Goal: Task Accomplishment & Management: Complete application form

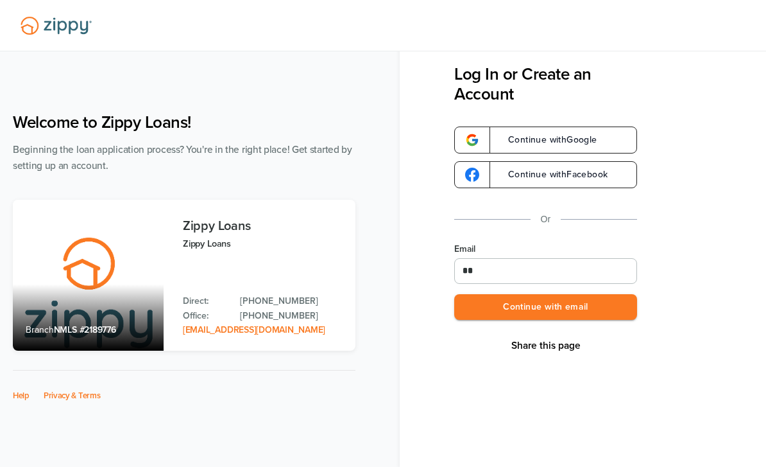
type input "*"
type input "**********"
click at [546, 307] on button "Continue with email" at bounding box center [545, 307] width 183 height 26
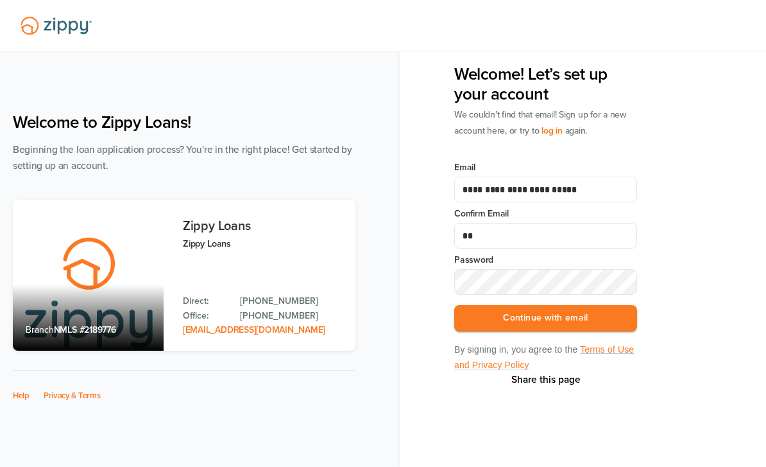
type input "*"
type input "**********"
click at [546, 318] on button "Continue with email" at bounding box center [545, 318] width 183 height 26
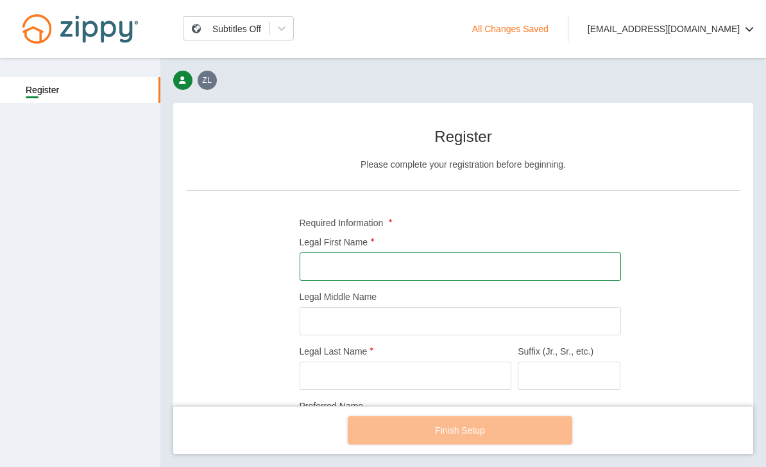
click at [417, 257] on input "Legal First Name" at bounding box center [461, 266] width 322 height 28
type input "*****"
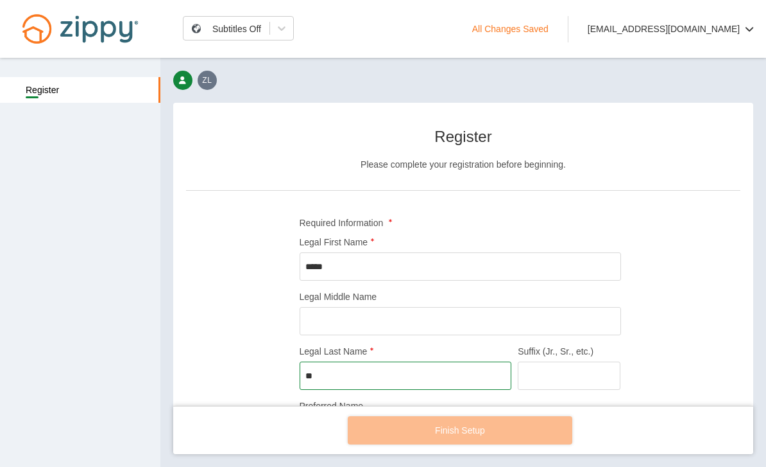
type input "*"
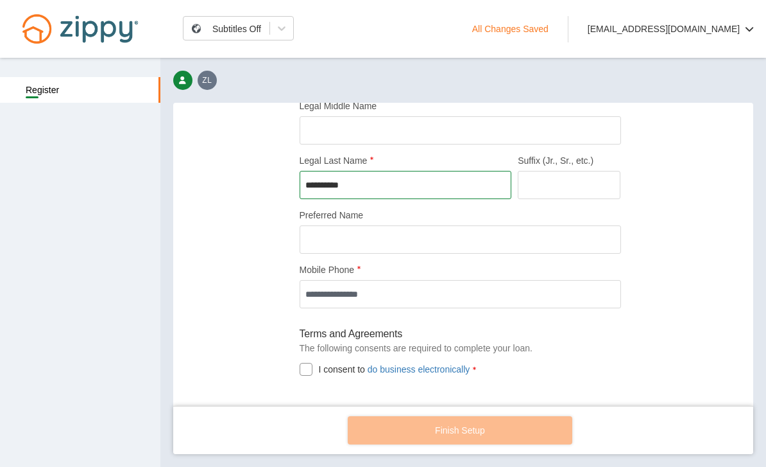
scroll to position [194, 0]
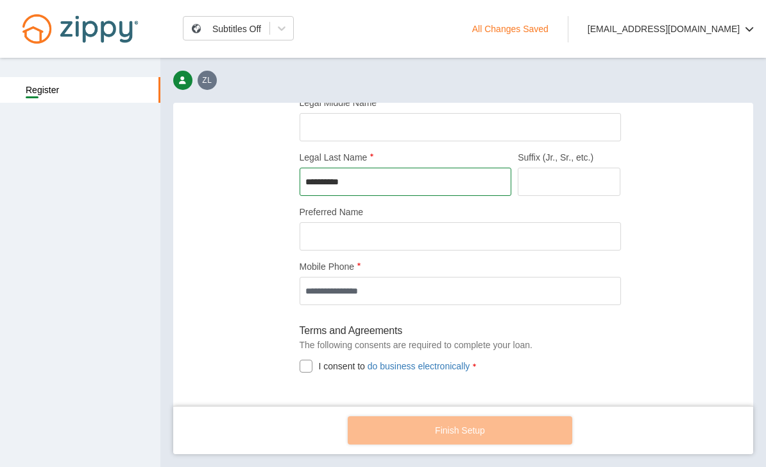
type input "**********"
click at [510, 297] on input "Mobile Phone" at bounding box center [461, 291] width 322 height 28
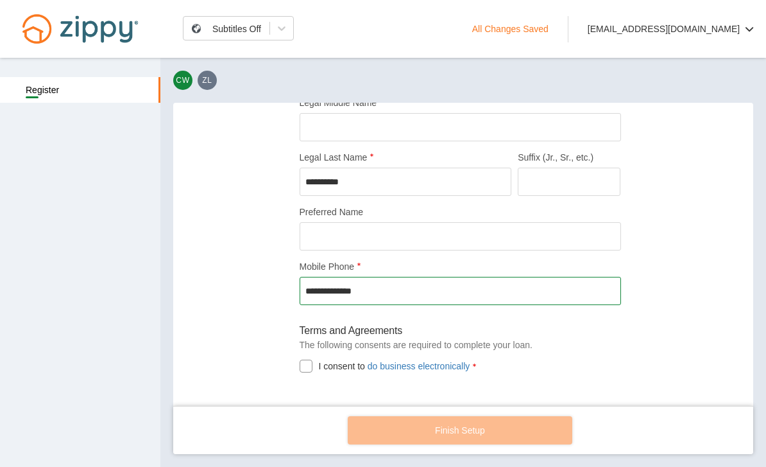
type input "**********"
click at [304, 369] on div at bounding box center [306, 365] width 13 height 13
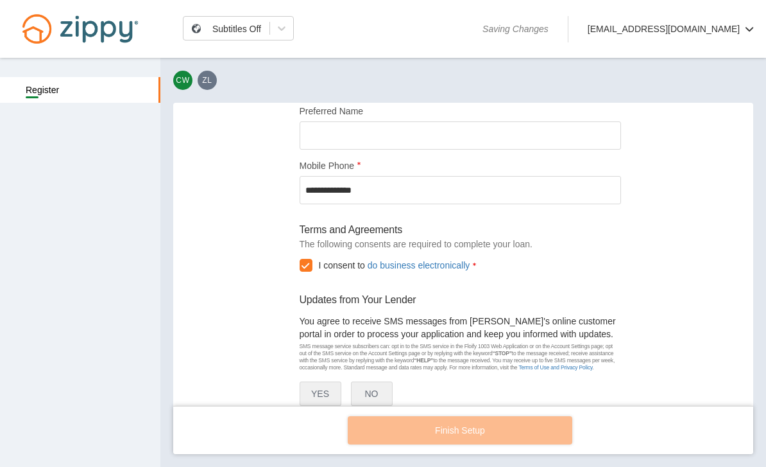
scroll to position [330, 0]
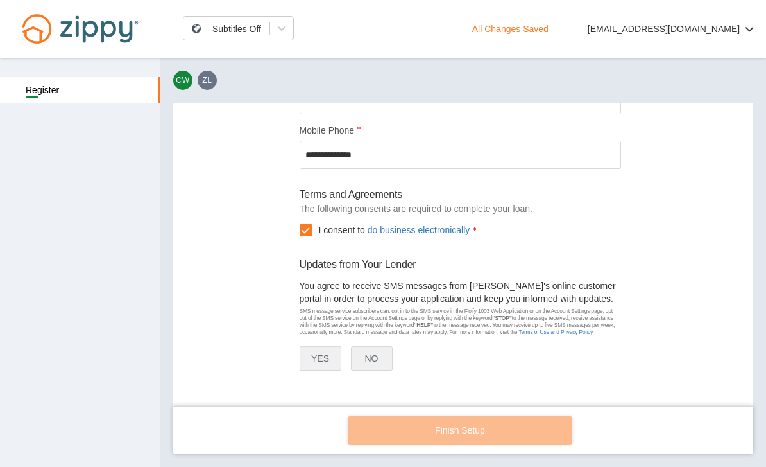
click at [319, 364] on button "YES" at bounding box center [321, 358] width 42 height 24
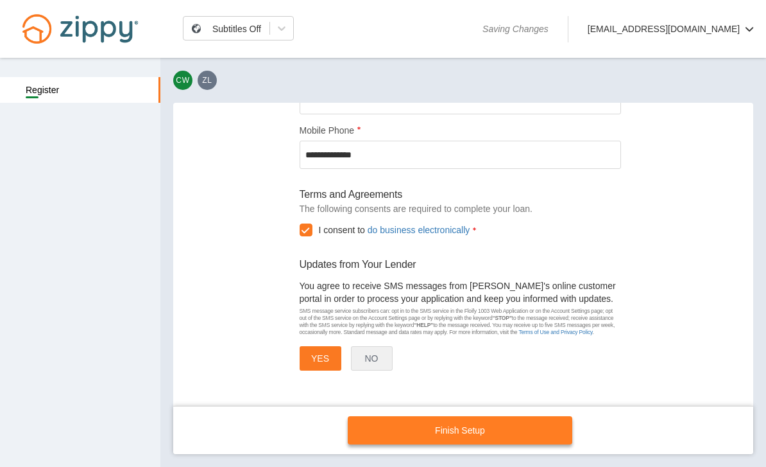
click at [396, 425] on link "Finish Setup" at bounding box center [460, 430] width 225 height 28
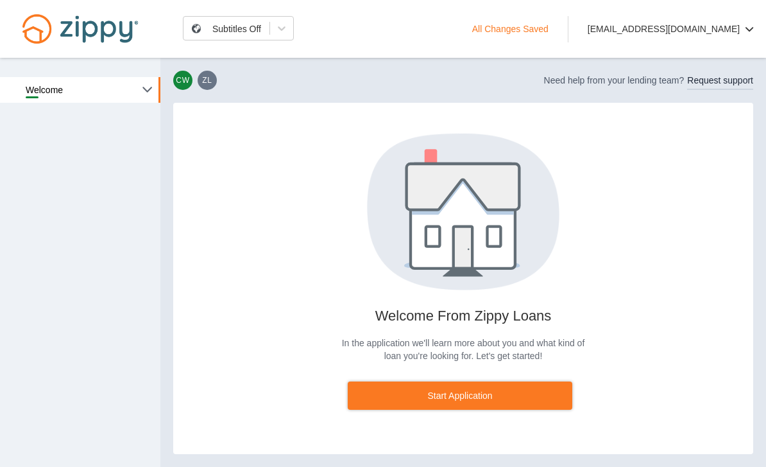
click at [147, 93] on img at bounding box center [147, 90] width 10 height 10
click at [729, 82] on button "Request support" at bounding box center [720, 82] width 66 height 17
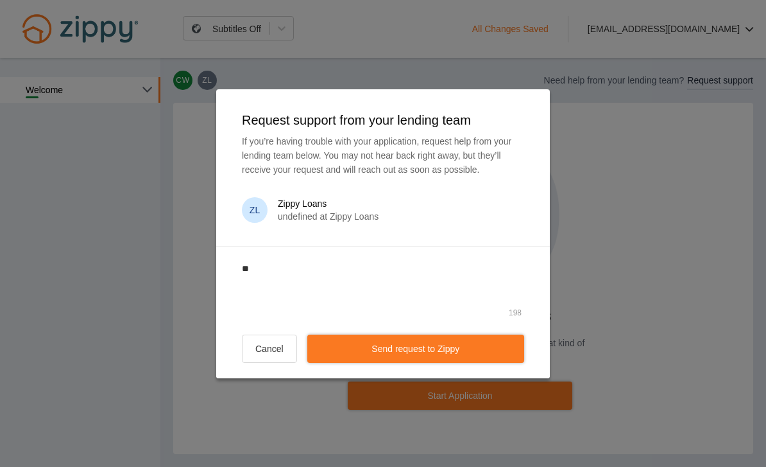
type textarea "*"
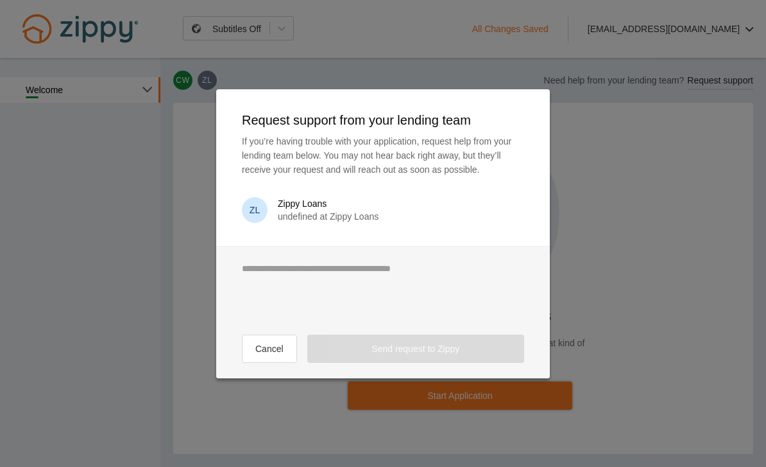
click at [276, 357] on button "Cancel" at bounding box center [269, 348] width 55 height 28
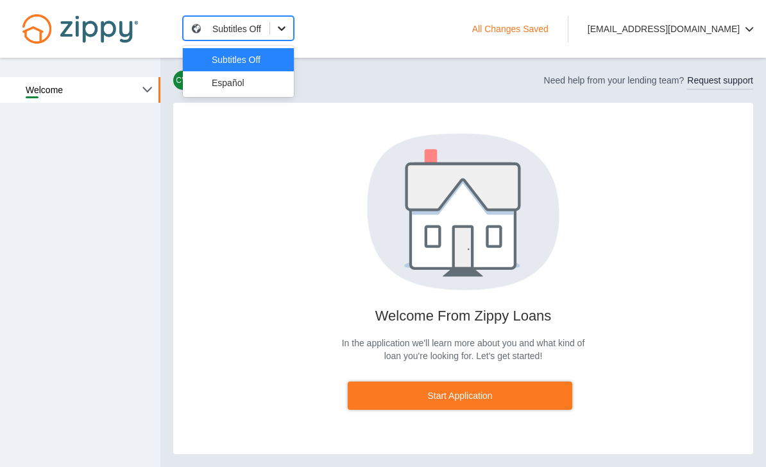
click at [286, 27] on icon "floify" at bounding box center [281, 28] width 13 height 13
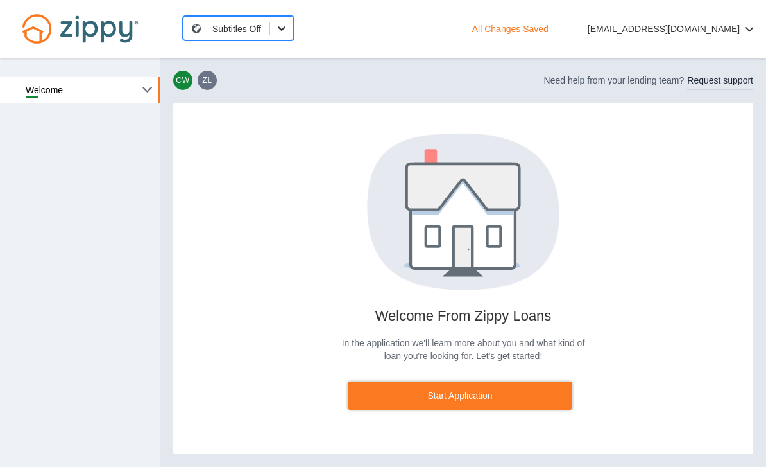
click at [286, 27] on icon "floify" at bounding box center [281, 28] width 13 height 13
click at [111, 31] on img "floify" at bounding box center [81, 29] width 142 height 48
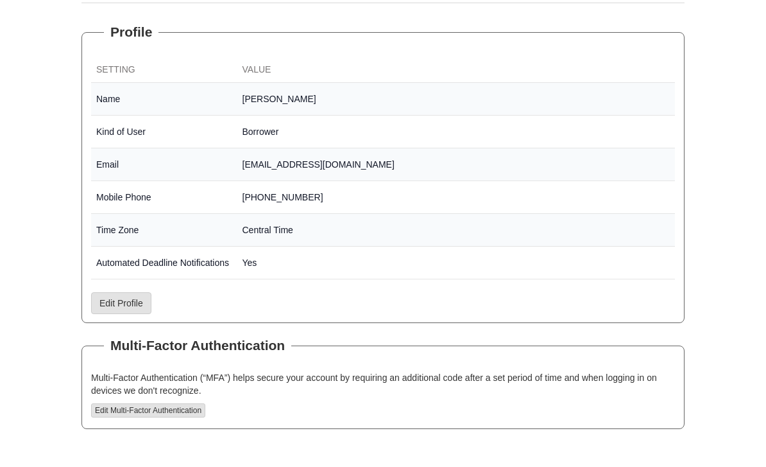
scroll to position [209, 0]
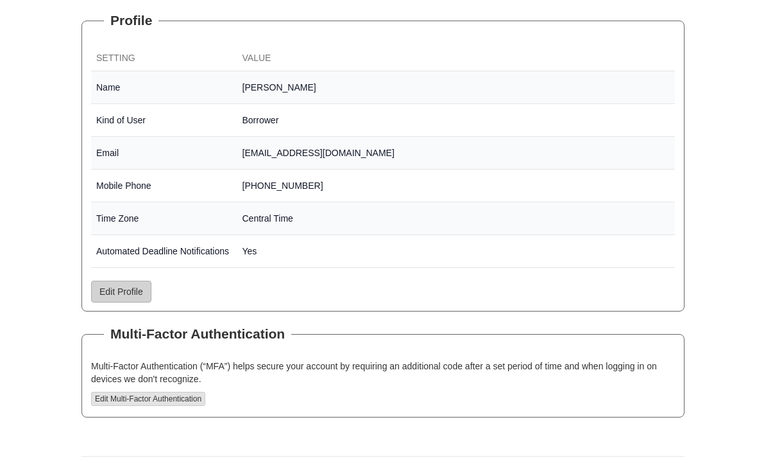
click at [122, 297] on link "Edit Profile" at bounding box center [121, 291] width 60 height 22
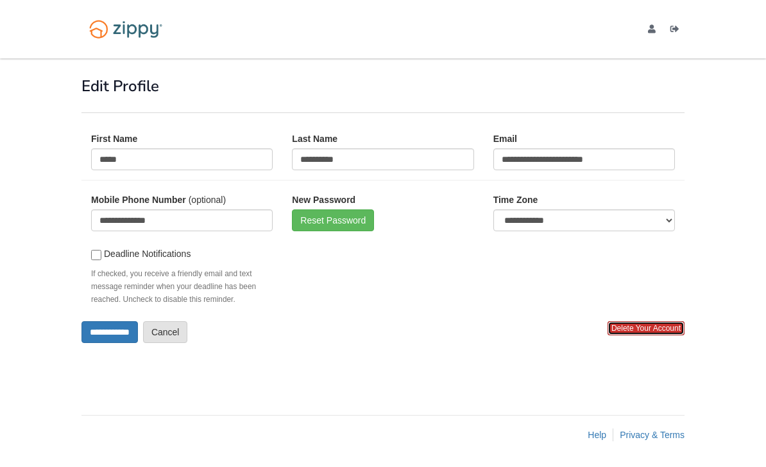
click at [656, 327] on span "Delete Your Account" at bounding box center [646, 328] width 77 height 14
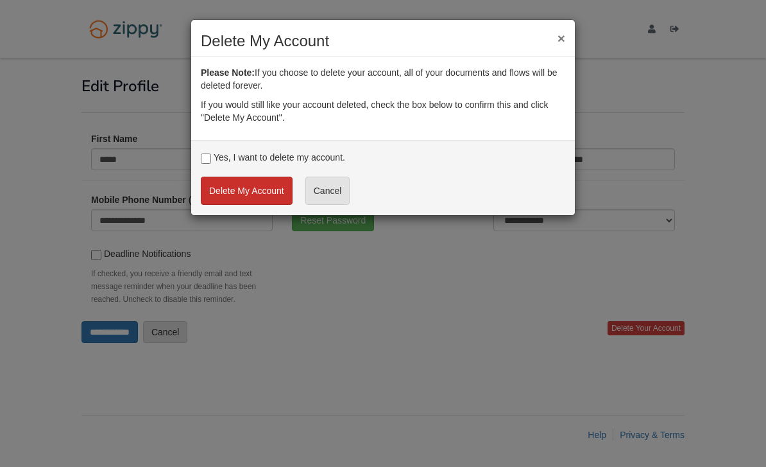
click at [235, 190] on button "Delete My Account" at bounding box center [247, 191] width 92 height 28
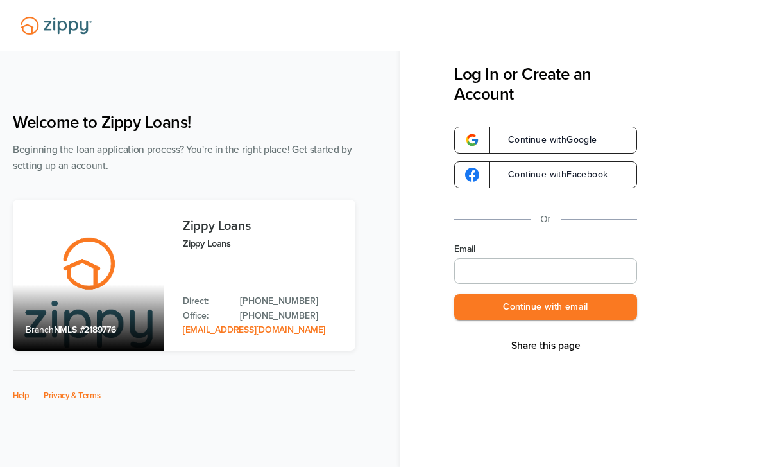
type input "**********"
click at [573, 312] on button "Continue with email" at bounding box center [545, 307] width 183 height 26
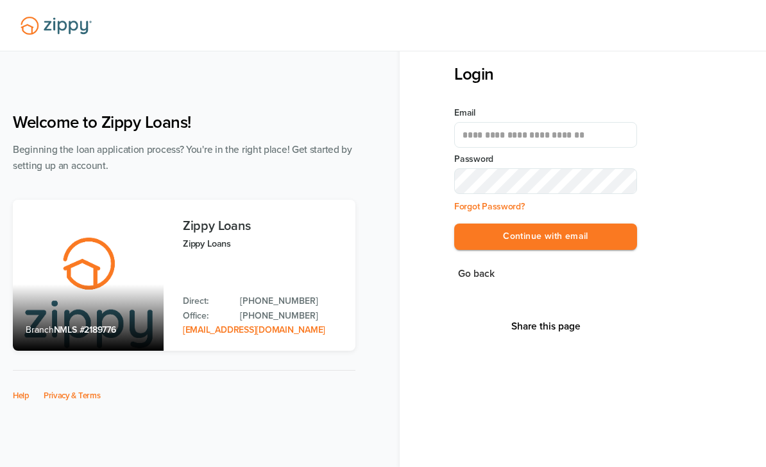
click at [546, 237] on button "Continue with email" at bounding box center [545, 236] width 183 height 26
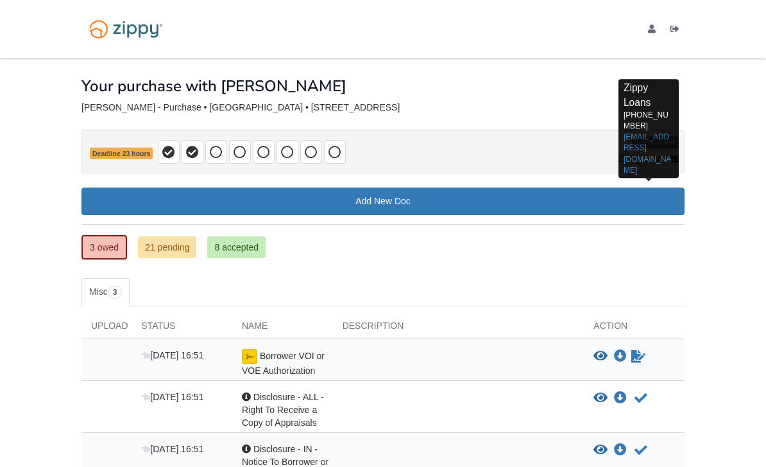
click at [676, 162] on icon at bounding box center [674, 159] width 9 height 9
click at [654, 133] on link "[EMAIL_ADDRESS][DOMAIN_NAME]" at bounding box center [648, 154] width 48 height 42
click at [651, 135] on link "[EMAIL_ADDRESS][DOMAIN_NAME]" at bounding box center [648, 154] width 48 height 42
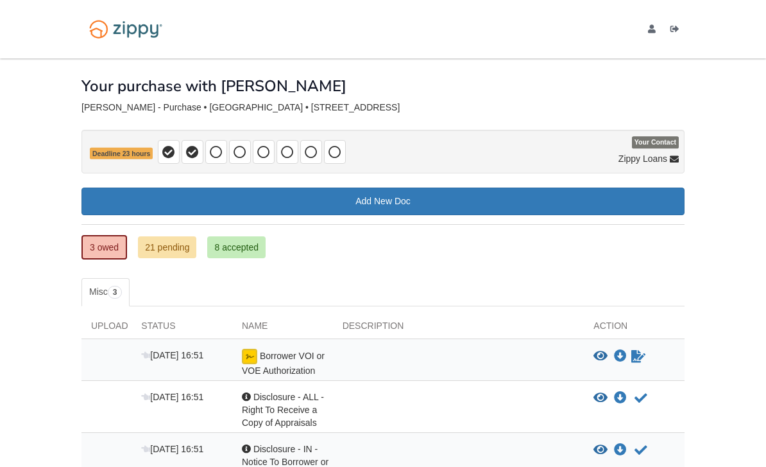
scroll to position [68, 0]
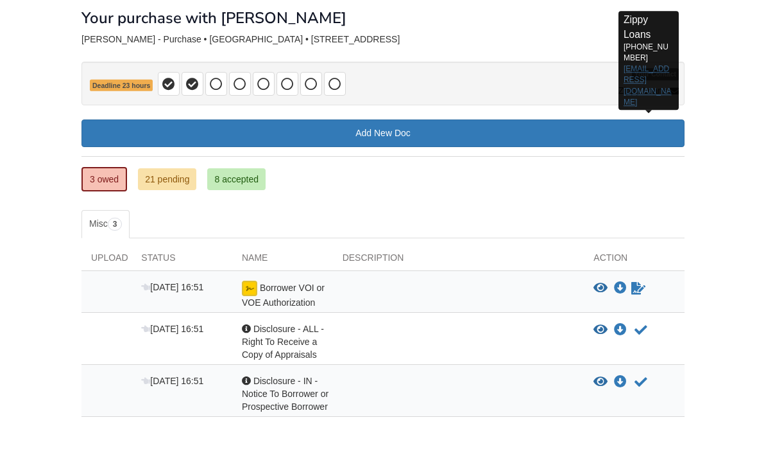
click at [653, 65] on link "[EMAIL_ADDRESS][DOMAIN_NAME]" at bounding box center [648, 86] width 48 height 42
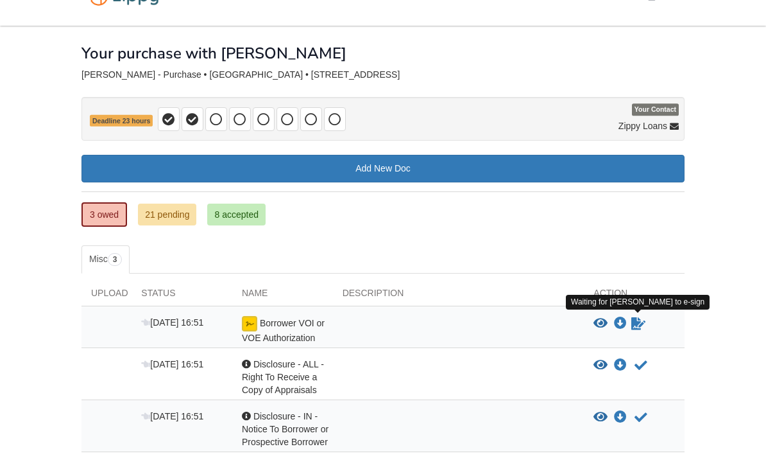
scroll to position [33, 0]
click at [641, 326] on icon "Waiting for your co-borrower to e-sign" at bounding box center [639, 323] width 14 height 13
click at [624, 323] on icon "Download Borrower VOI or VOE Authorization" at bounding box center [620, 323] width 13 height 13
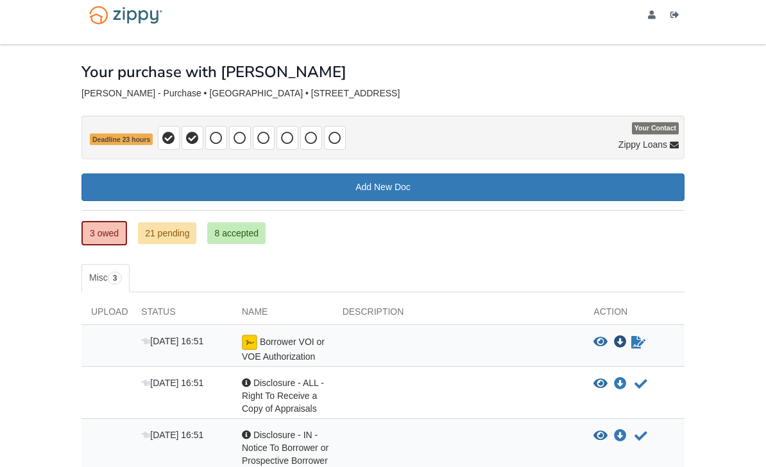
scroll to position [0, 0]
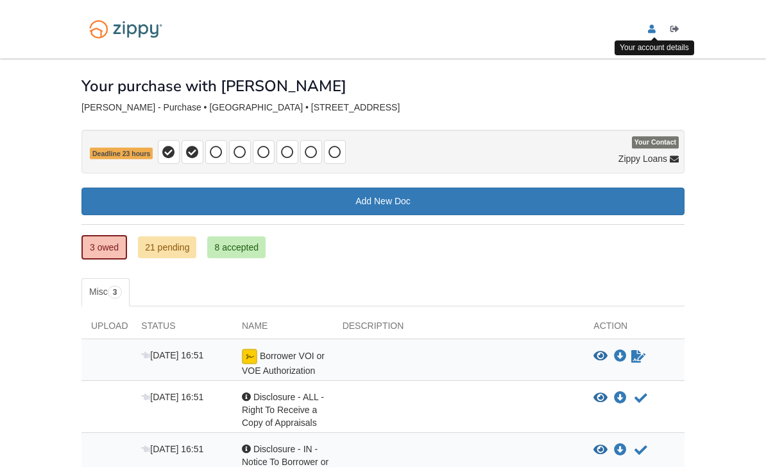
click at [655, 30] on icon "edit profile" at bounding box center [652, 29] width 8 height 9
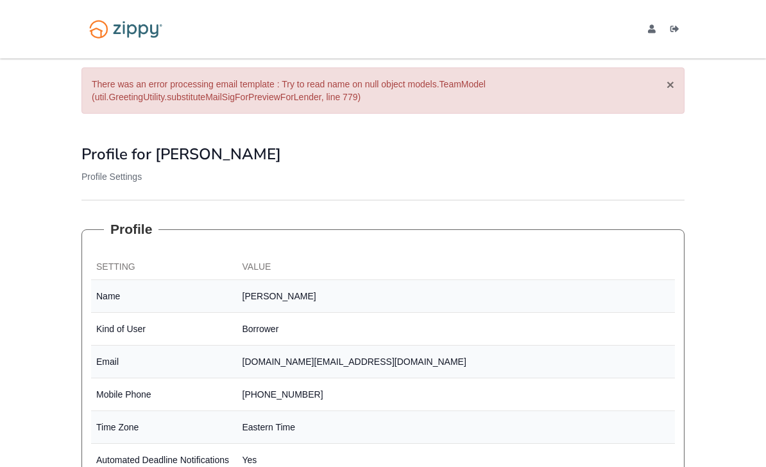
click at [673, 86] on button "×" at bounding box center [671, 84] width 8 height 13
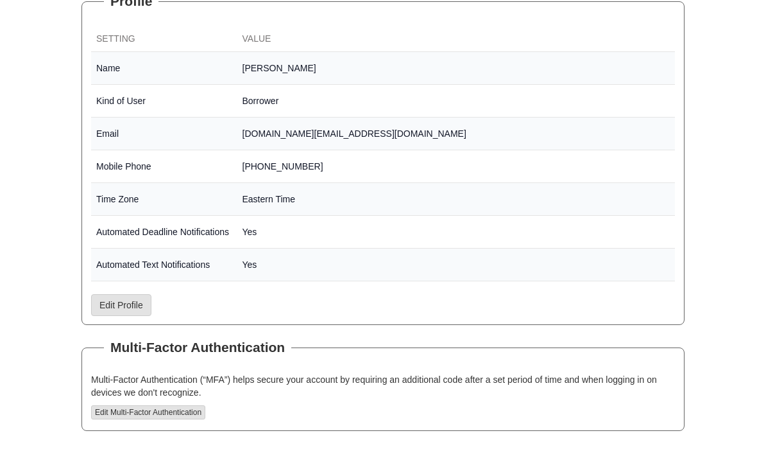
scroll to position [160, 0]
click at [116, 306] on link "Edit Profile" at bounding box center [121, 305] width 60 height 22
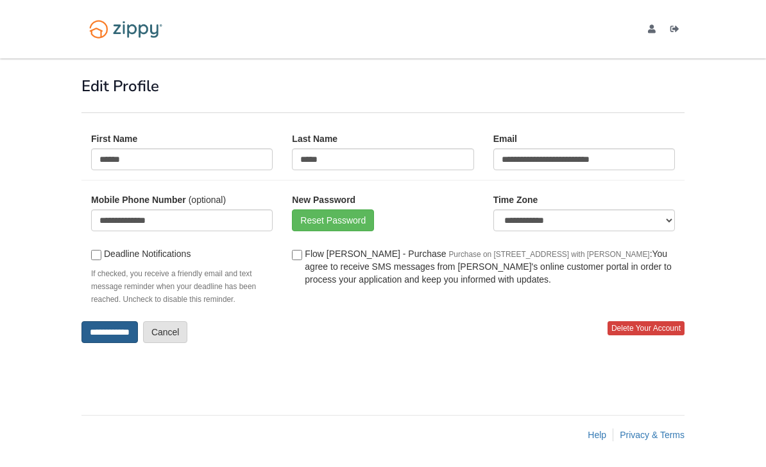
click at [112, 335] on input "**********" at bounding box center [110, 332] width 56 height 22
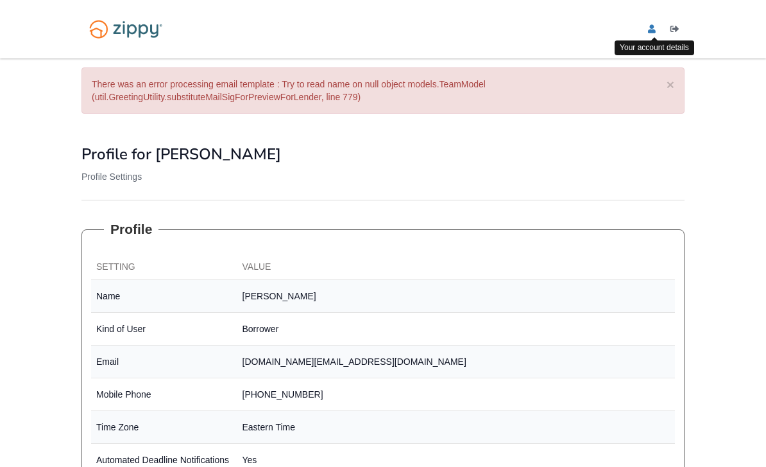
click at [655, 31] on icon "edit profile" at bounding box center [652, 29] width 8 height 9
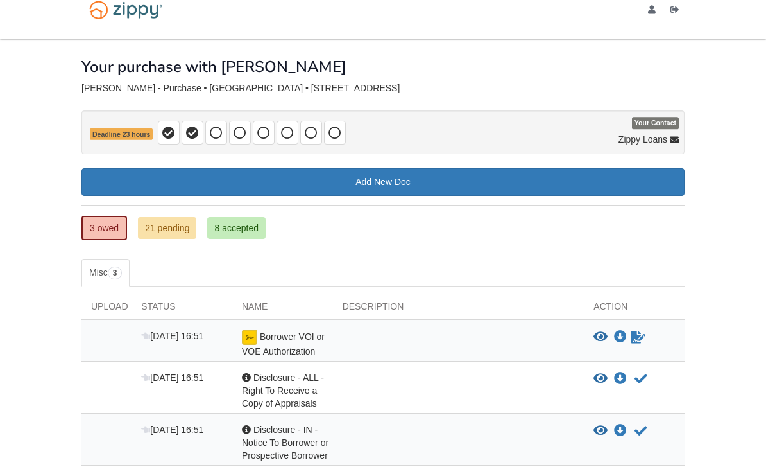
scroll to position [79, 0]
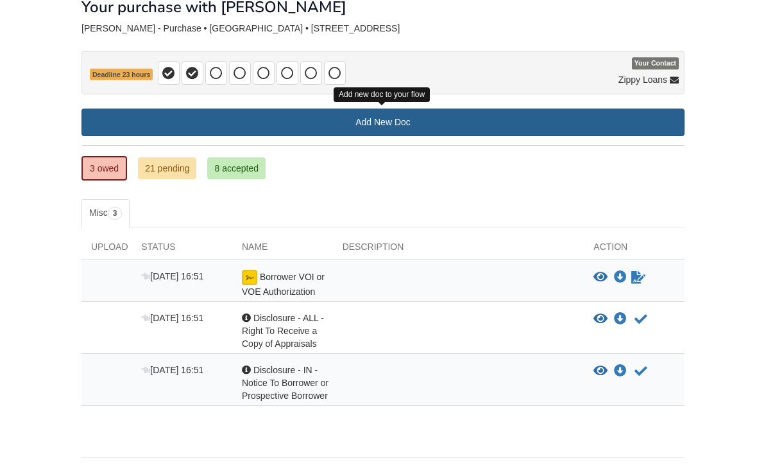
click at [471, 123] on link "Add New Doc" at bounding box center [383, 122] width 603 height 28
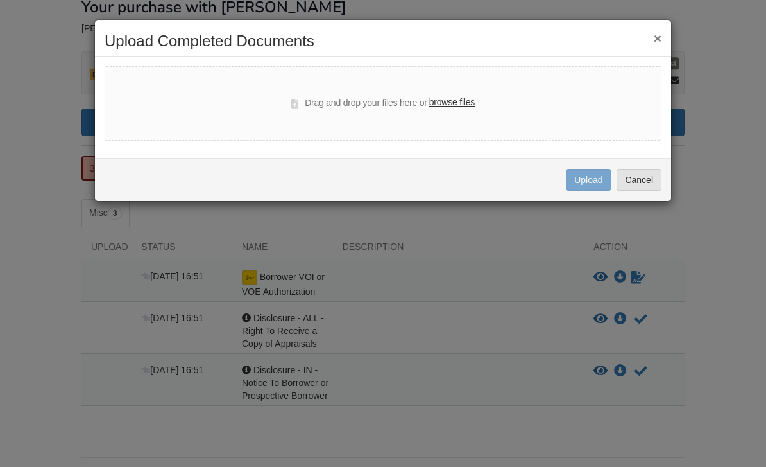
click at [659, 40] on button "×" at bounding box center [658, 37] width 8 height 13
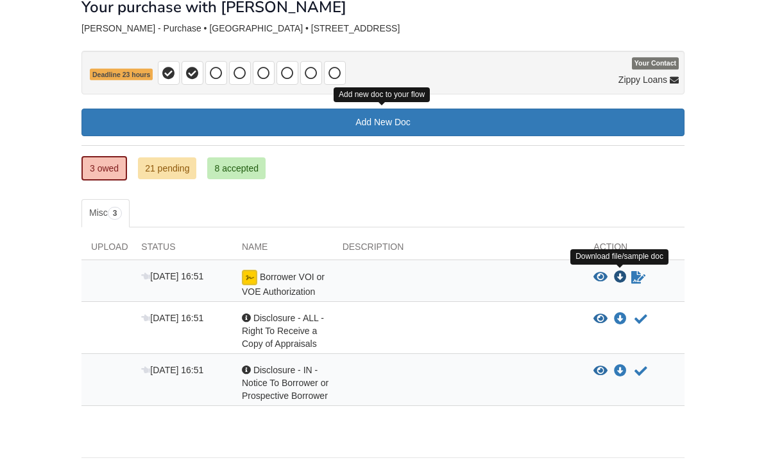
click at [623, 278] on icon "Download Borrower VOI or VOE Authorization" at bounding box center [620, 277] width 13 height 13
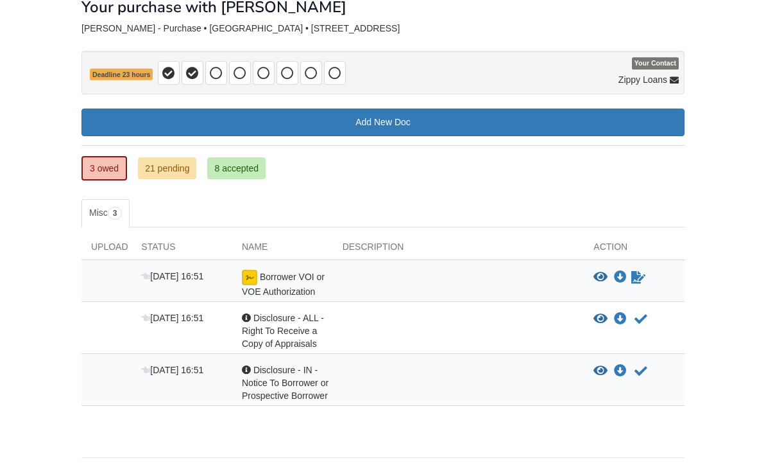
scroll to position [79, 0]
click at [635, 324] on button "Acknowledge receipt of document" at bounding box center [640, 318] width 15 height 15
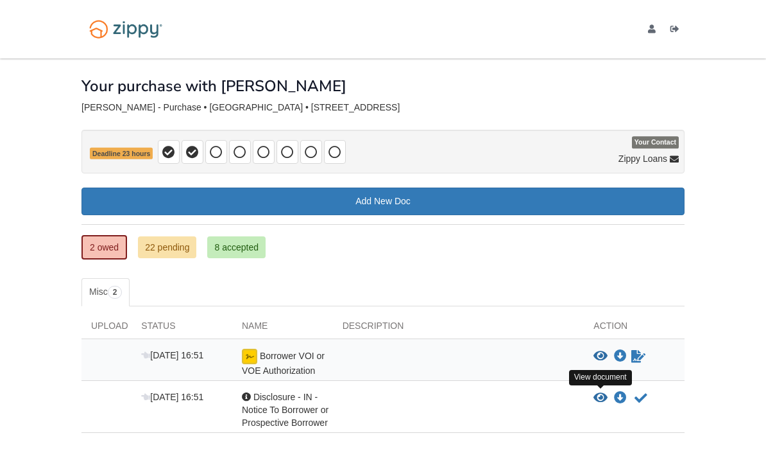
click at [601, 399] on icon "View Disclosure - IN - Notice To Borrower or Prospective Borrower" at bounding box center [601, 398] width 14 height 13
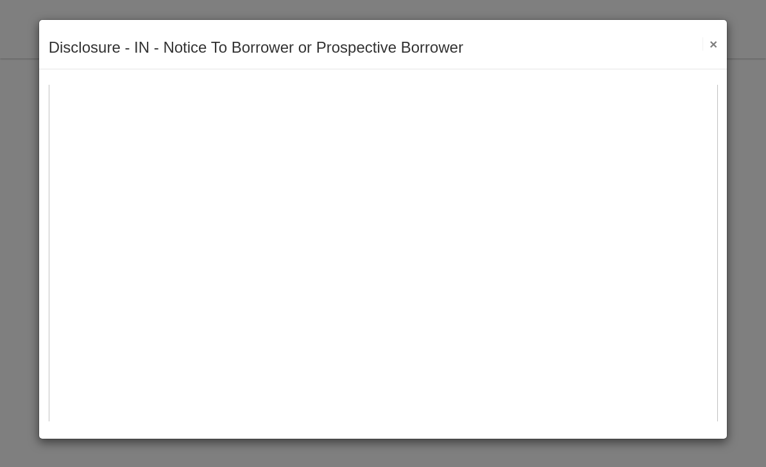
click at [709, 46] on button "×" at bounding box center [710, 43] width 15 height 13
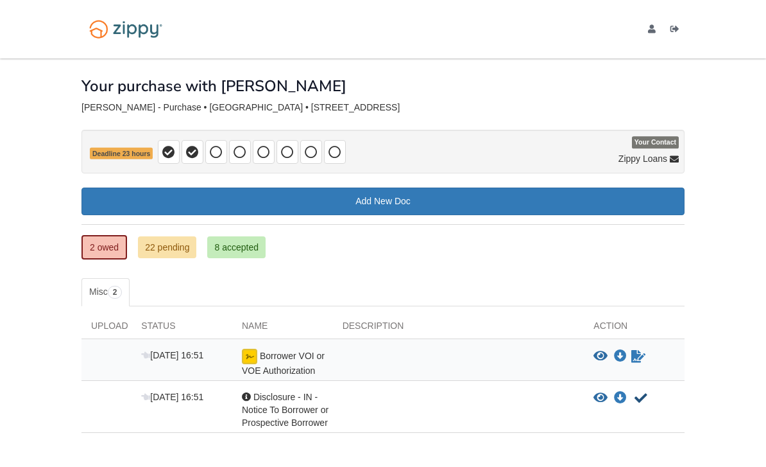
click at [647, 392] on icon "Acknowledge receipt of document" at bounding box center [641, 398] width 13 height 13
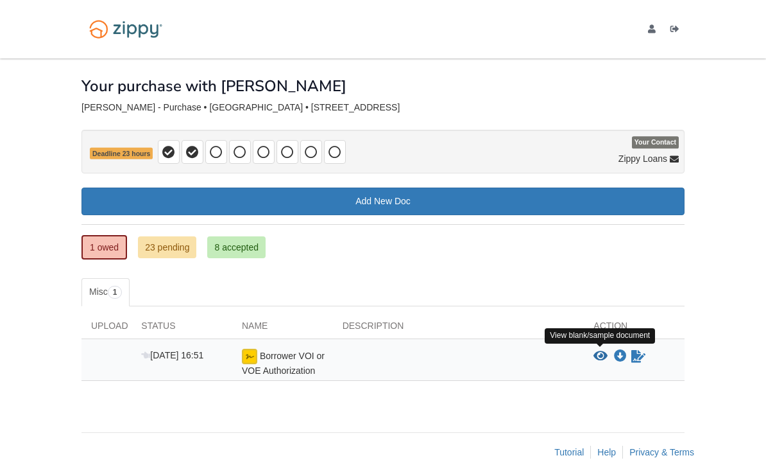
click at [599, 355] on icon "View Borrower VOI or VOE Authorization" at bounding box center [601, 356] width 14 height 13
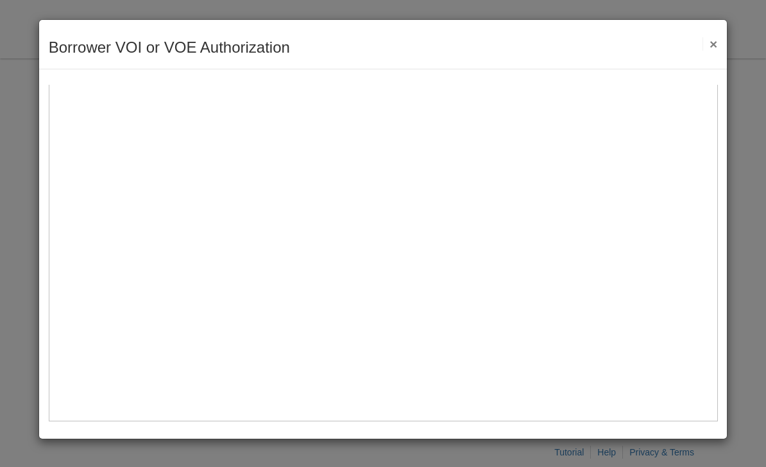
scroll to position [546, 0]
click at [716, 46] on button "×" at bounding box center [710, 43] width 15 height 13
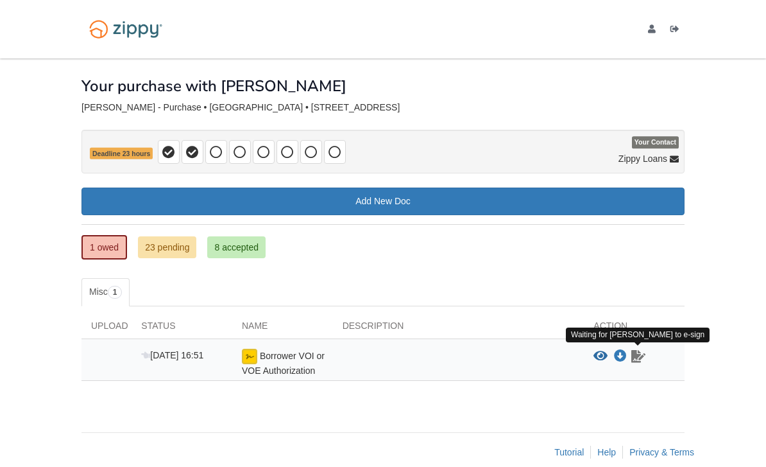
click at [646, 359] on icon "Waiting for your co-borrower to e-sign" at bounding box center [639, 356] width 14 height 13
click at [637, 361] on icon "Waiting for your co-borrower to e-sign" at bounding box center [639, 356] width 14 height 13
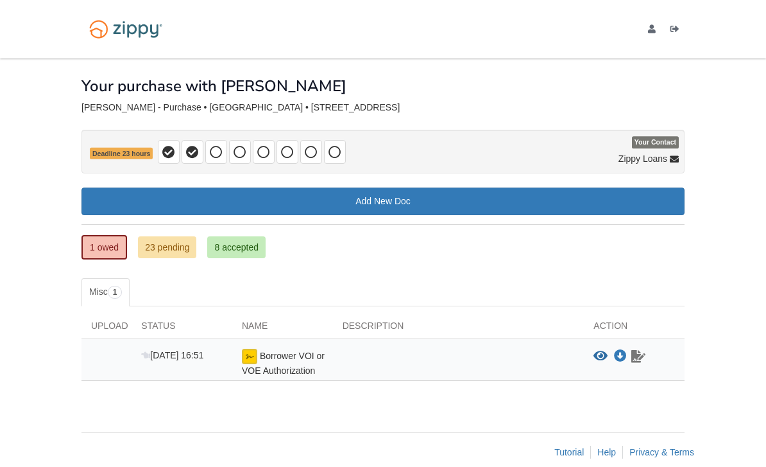
click at [637, 361] on icon "Waiting for your co-borrower to e-sign" at bounding box center [639, 356] width 14 height 13
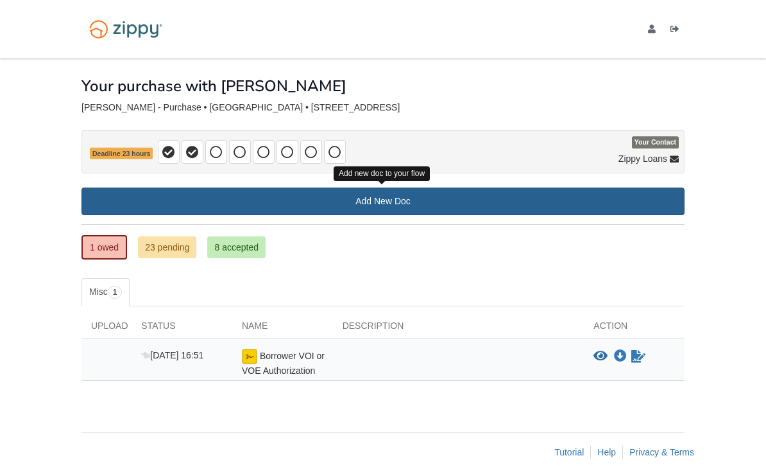
click at [354, 205] on link "Add New Doc" at bounding box center [383, 201] width 603 height 28
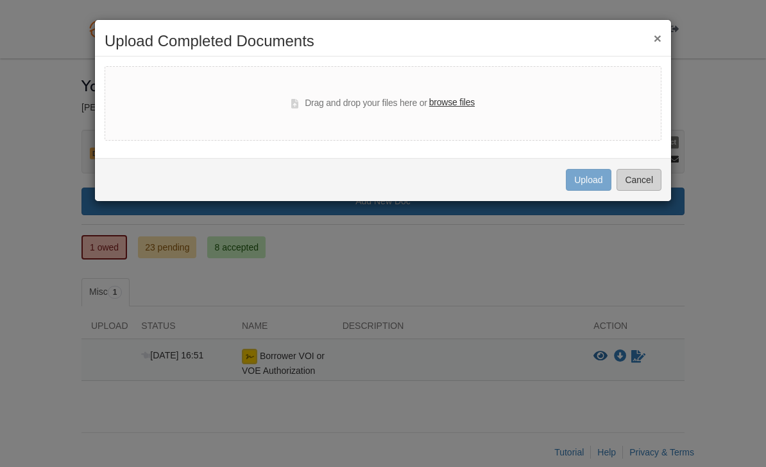
click at [628, 177] on button "Cancel" at bounding box center [639, 180] width 45 height 22
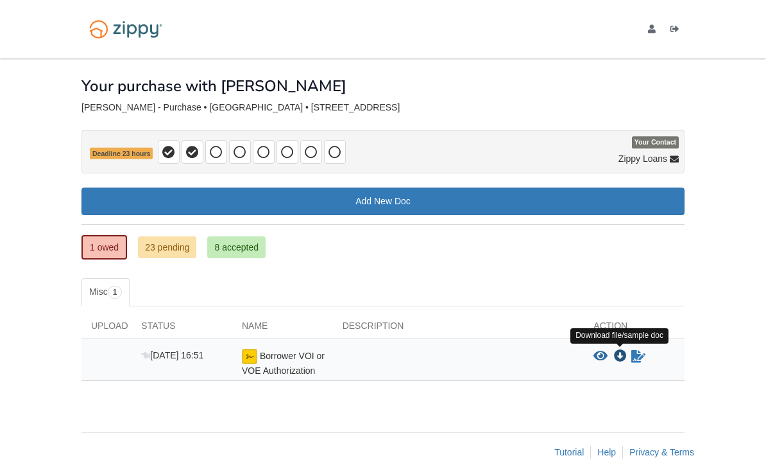
click at [623, 356] on icon "Download Borrower VOI or VOE Authorization" at bounding box center [620, 356] width 13 height 13
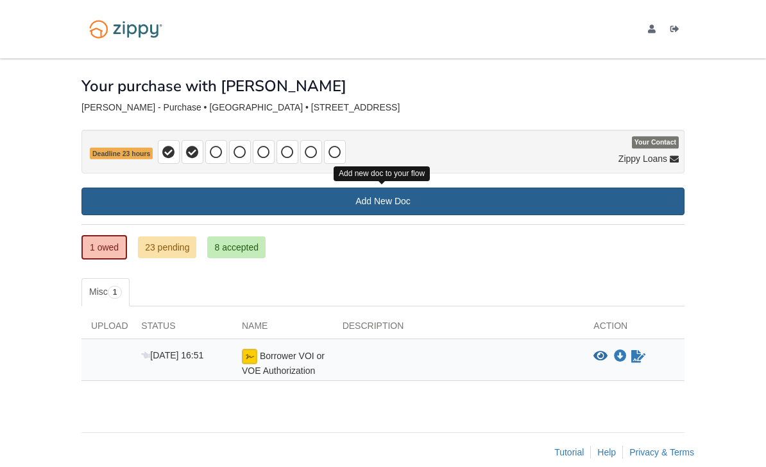
click at [368, 203] on link "Add New Doc" at bounding box center [383, 201] width 603 height 28
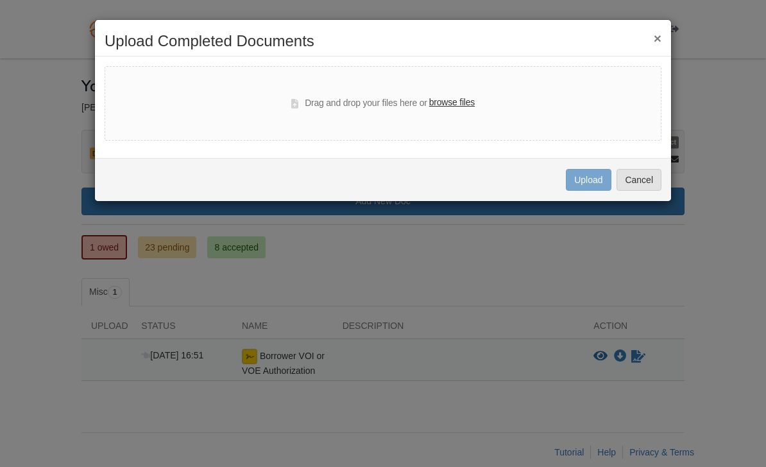
click at [452, 107] on label "browse files" at bounding box center [452, 103] width 46 height 14
click at [0, 0] on input "browse files" at bounding box center [0, 0] width 0 height 0
select select "****"
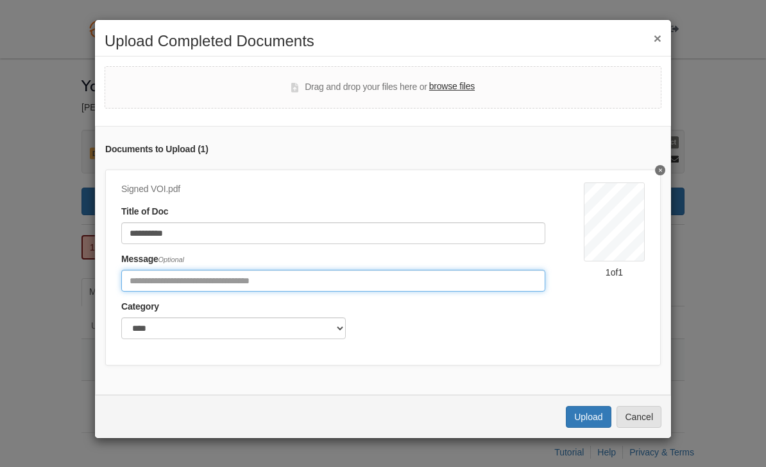
click at [437, 278] on input "Include any comments on this document" at bounding box center [333, 281] width 424 height 22
type input "**********"
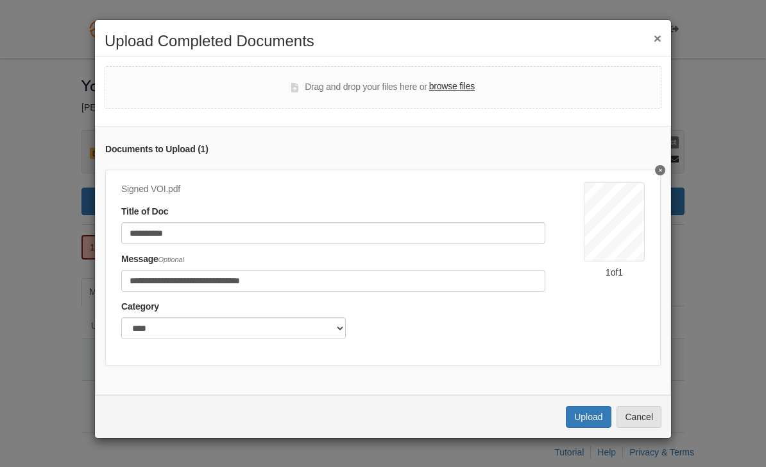
click at [587, 417] on button "Upload" at bounding box center [588, 417] width 45 height 22
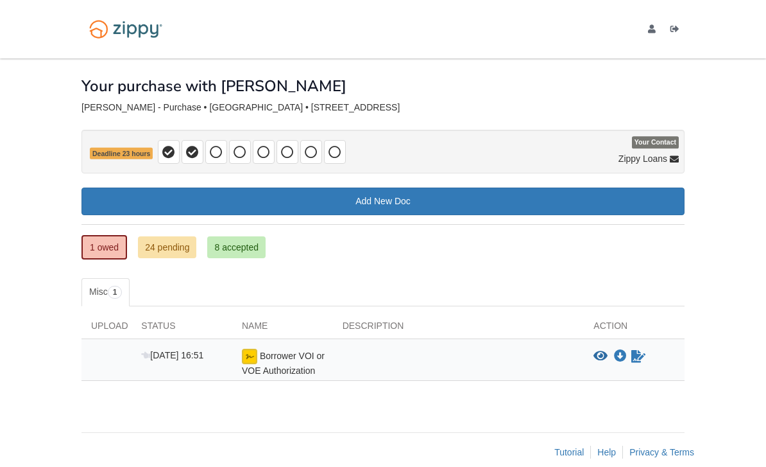
click at [237, 249] on link "8 accepted" at bounding box center [236, 247] width 58 height 22
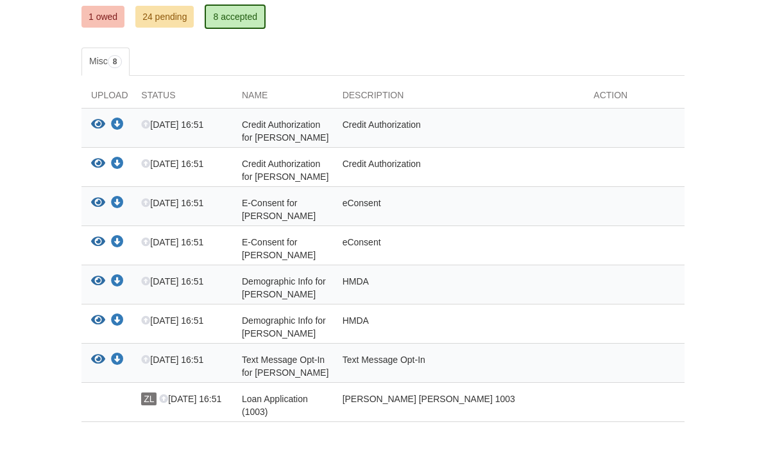
scroll to position [245, 0]
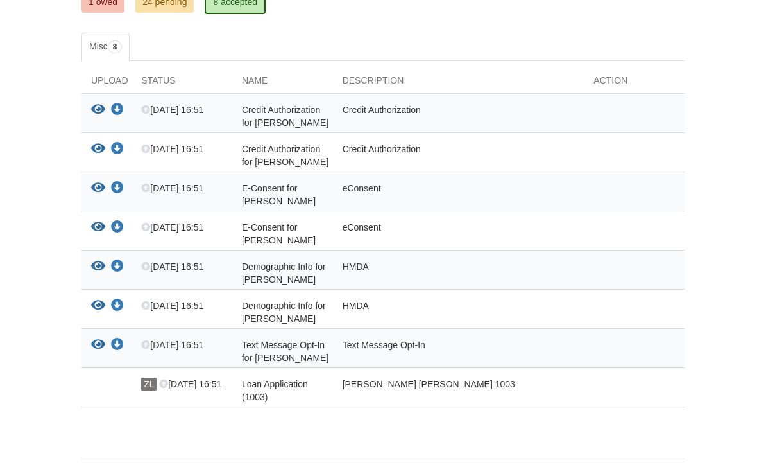
click at [185, 9] on link "24 pending" at bounding box center [164, 3] width 58 height 22
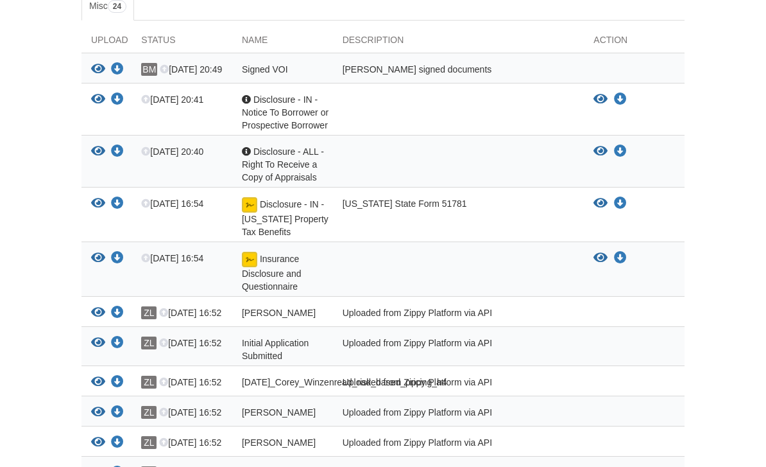
scroll to position [288, 0]
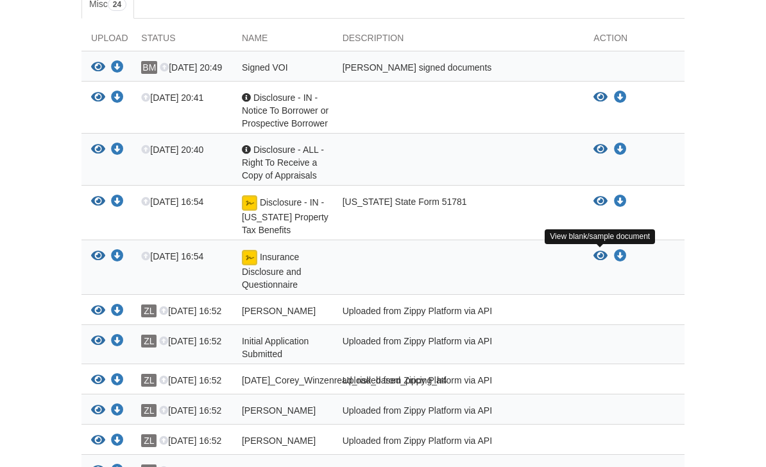
drag, startPoint x: 0, startPoint y: 0, endPoint x: 601, endPoint y: 259, distance: 654.7
click at [601, 258] on icon "View Insurance Disclosure and Questionnaire" at bounding box center [601, 256] width 14 height 13
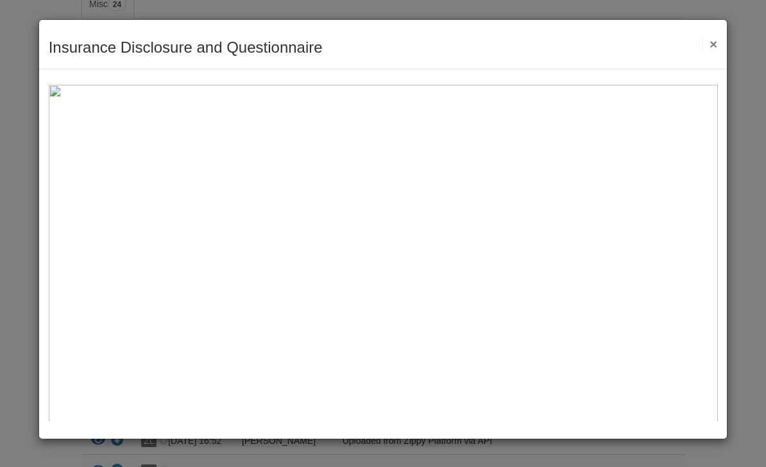
scroll to position [0, 0]
click at [718, 37] on button "×" at bounding box center [710, 43] width 15 height 13
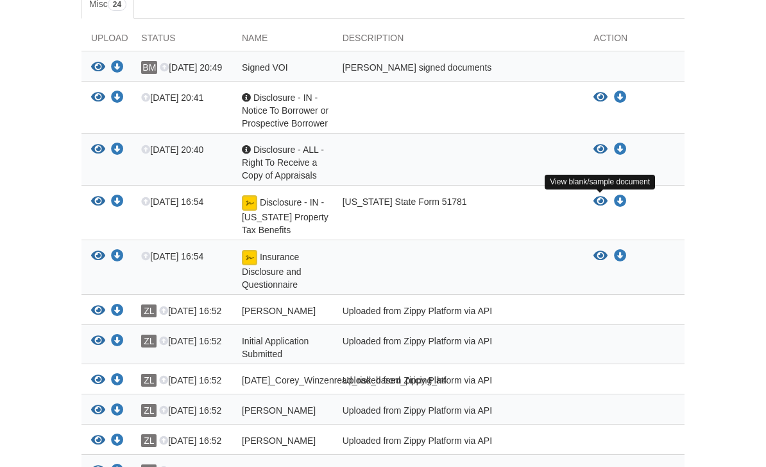
click at [597, 200] on icon "View Disclosure - IN - Indiana Property Tax Benefits" at bounding box center [601, 201] width 14 height 13
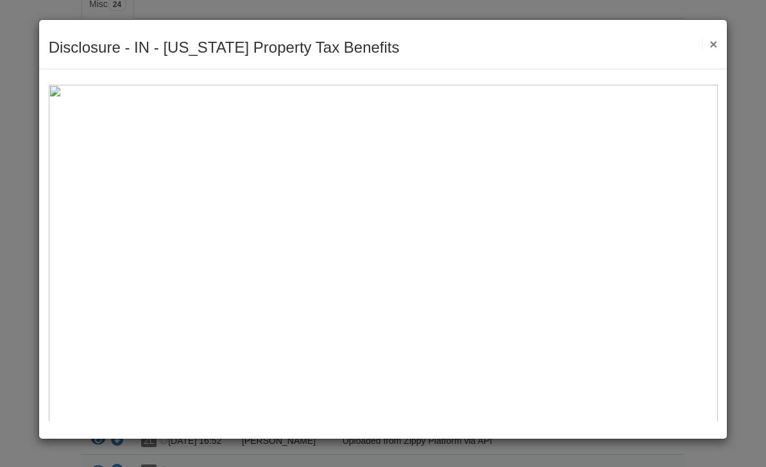
click at [713, 41] on button "×" at bounding box center [710, 43] width 15 height 13
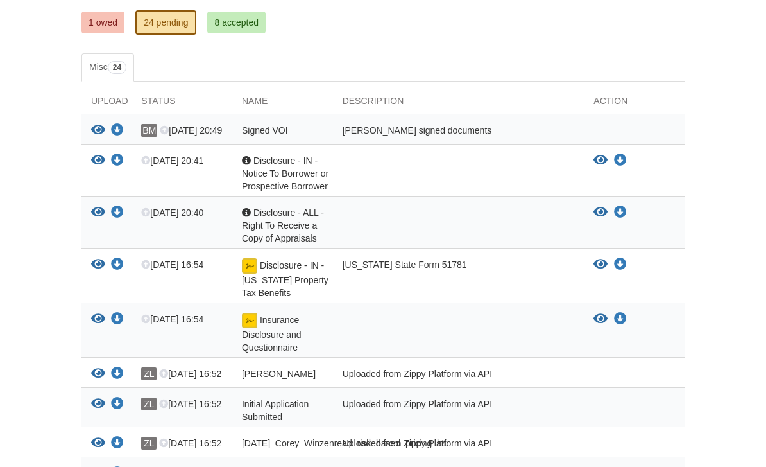
scroll to position [223, 0]
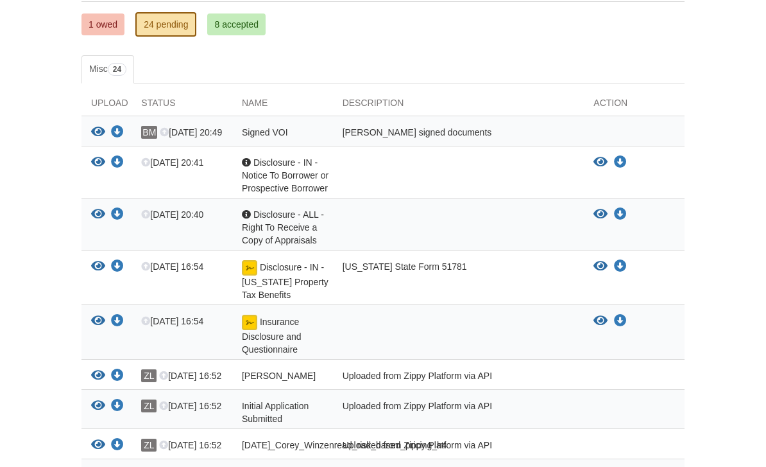
click at [599, 218] on icon "View Disclosure - ALL - Right To Receive a Copy of Appraisals" at bounding box center [601, 214] width 14 height 13
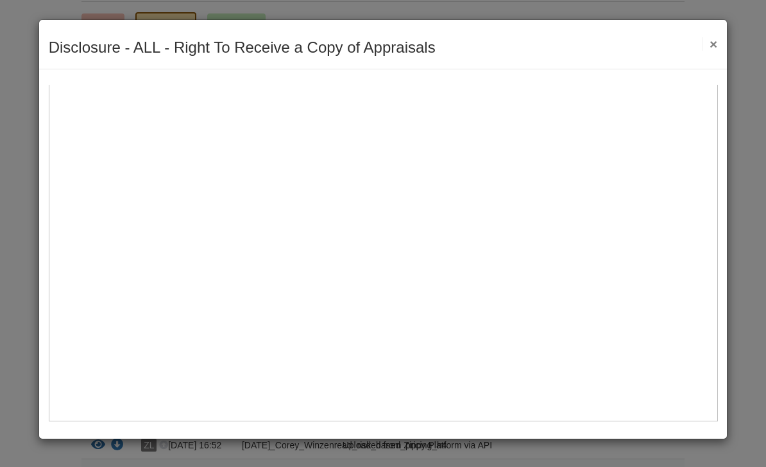
scroll to position [546, 0]
click at [709, 43] on button "×" at bounding box center [710, 43] width 15 height 13
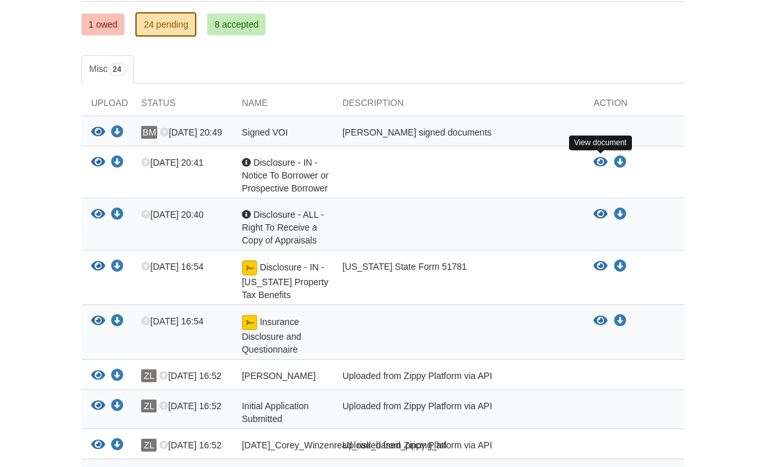
click at [601, 161] on icon "View Disclosure - IN - Notice To Borrower or Prospective Borrower" at bounding box center [601, 162] width 14 height 13
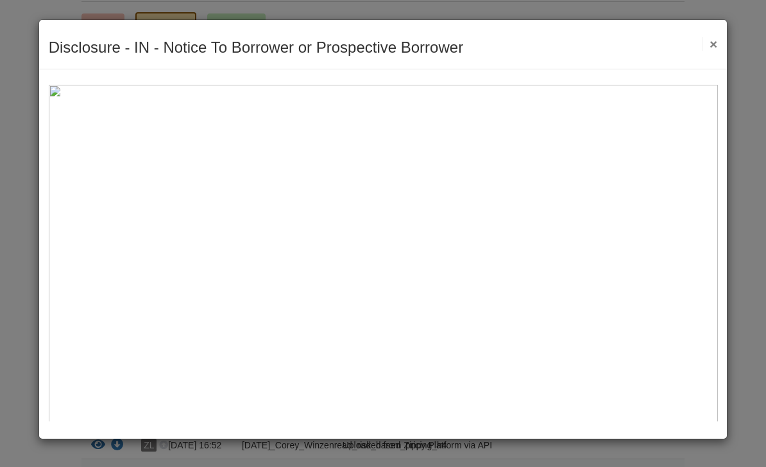
scroll to position [-3, 0]
click at [712, 48] on button "×" at bounding box center [710, 43] width 15 height 13
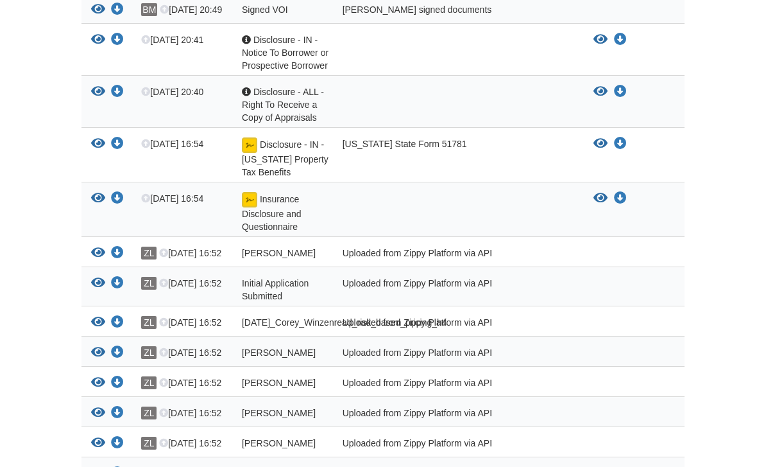
scroll to position [345, 0]
click at [580, 264] on div "View your document Download your document ZL Aug 15 16:52 Brooke_Moore_privacy_…" at bounding box center [383, 252] width 603 height 30
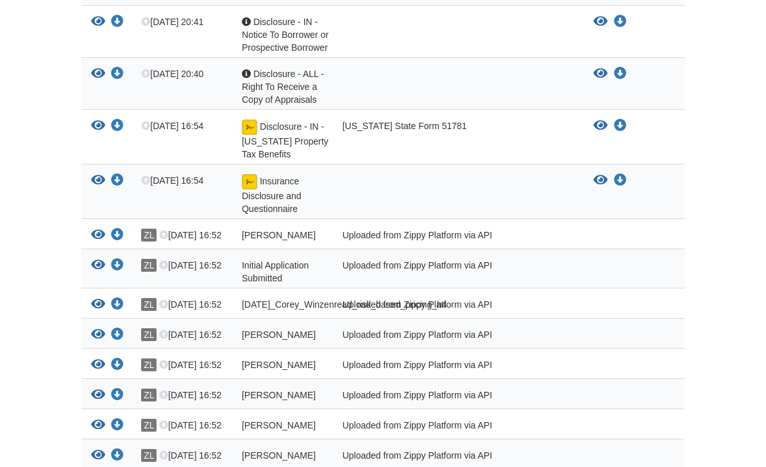
scroll to position [363, 0]
click at [101, 234] on icon "View Brooke_Moore_privacy_notice" at bounding box center [98, 234] width 14 height 13
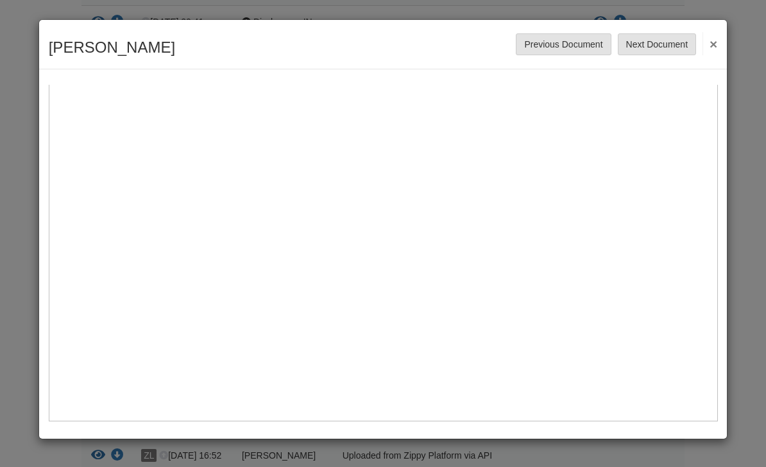
scroll to position [546, 0]
click at [669, 43] on button "Next Document" at bounding box center [657, 44] width 78 height 22
click at [661, 42] on button "Next Document" at bounding box center [657, 44] width 78 height 22
click at [659, 42] on button "Next Document" at bounding box center [657, 44] width 78 height 22
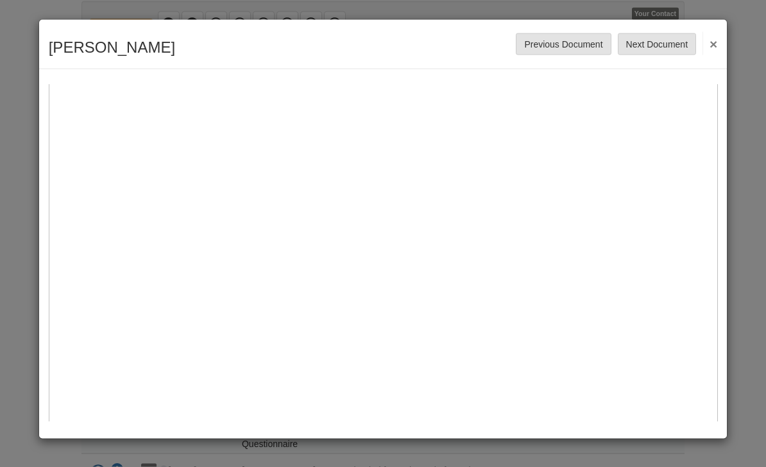
scroll to position [17, 0]
click at [660, 50] on button "Next Document" at bounding box center [657, 44] width 78 height 22
click at [657, 46] on button "Next Document" at bounding box center [657, 44] width 78 height 22
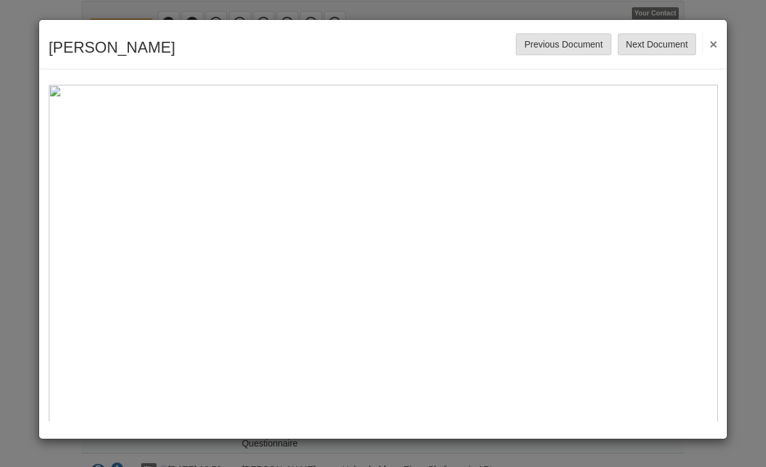
click at [657, 42] on button "Next Document" at bounding box center [657, 44] width 78 height 22
click at [653, 49] on button "Next Document" at bounding box center [657, 44] width 78 height 22
click at [654, 39] on button "Next Document" at bounding box center [657, 44] width 78 height 22
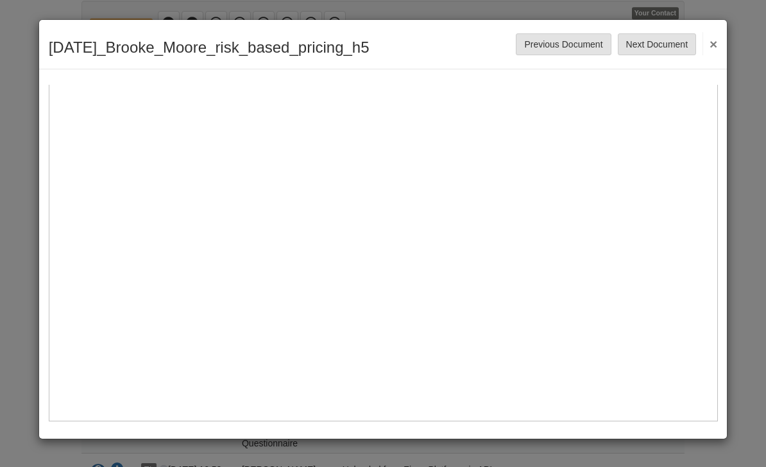
scroll to position [546, 0]
click at [653, 43] on button "Next Document" at bounding box center [657, 44] width 78 height 22
click at [657, 45] on button "Next Document" at bounding box center [657, 44] width 78 height 22
click at [656, 46] on button "Next Document" at bounding box center [657, 44] width 78 height 22
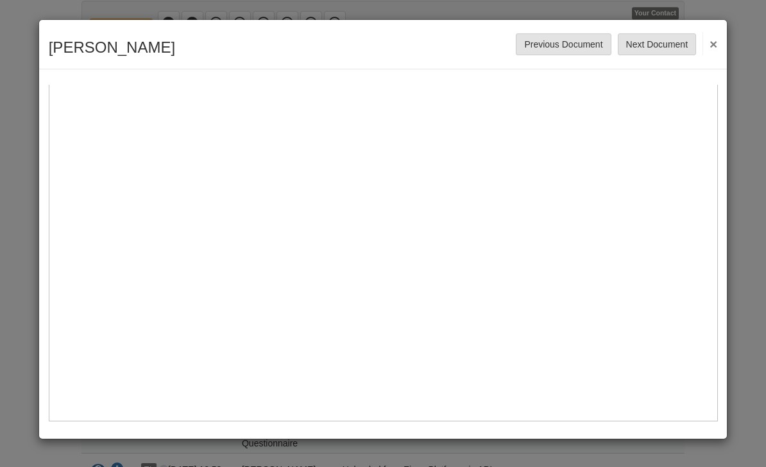
scroll to position [546, 0]
click at [659, 46] on button "Next Document" at bounding box center [657, 44] width 78 height 22
click at [653, 45] on button "Next Document" at bounding box center [657, 44] width 78 height 22
click at [666, 46] on button "Next Document" at bounding box center [657, 44] width 78 height 22
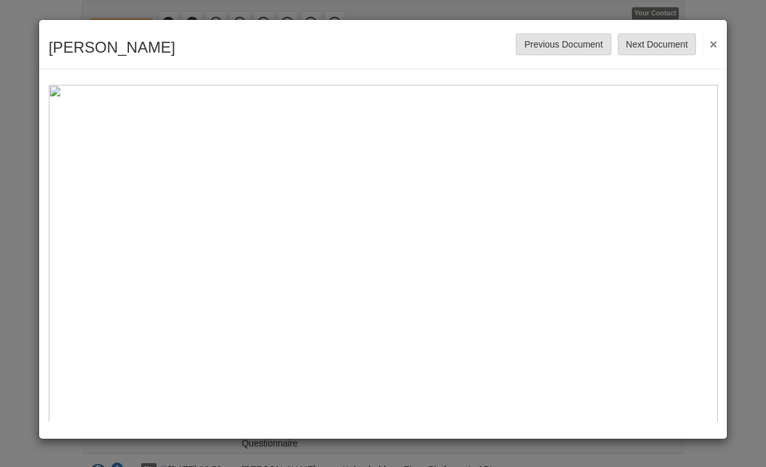
scroll to position [0, 0]
click at [659, 43] on button "Next Document" at bounding box center [657, 44] width 78 height 22
click at [662, 43] on button "Next Document" at bounding box center [657, 44] width 78 height 22
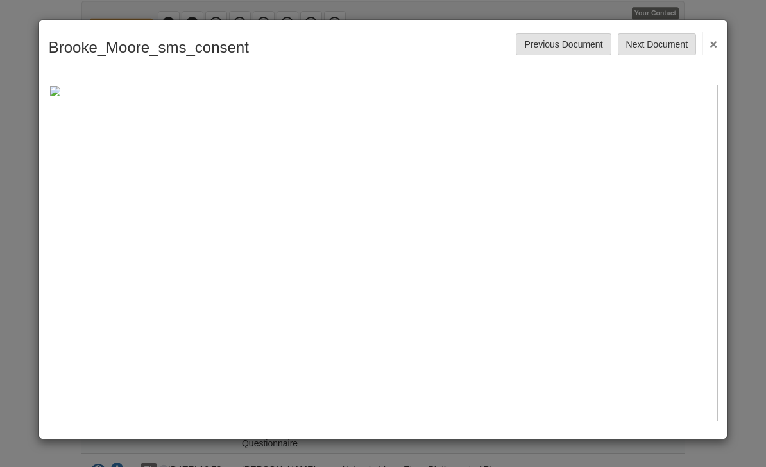
scroll to position [0, 0]
click at [670, 45] on button "Next Document" at bounding box center [657, 44] width 78 height 22
click at [655, 51] on button "Next Document" at bounding box center [657, 44] width 78 height 22
click at [669, 46] on button "Next Document" at bounding box center [657, 44] width 78 height 22
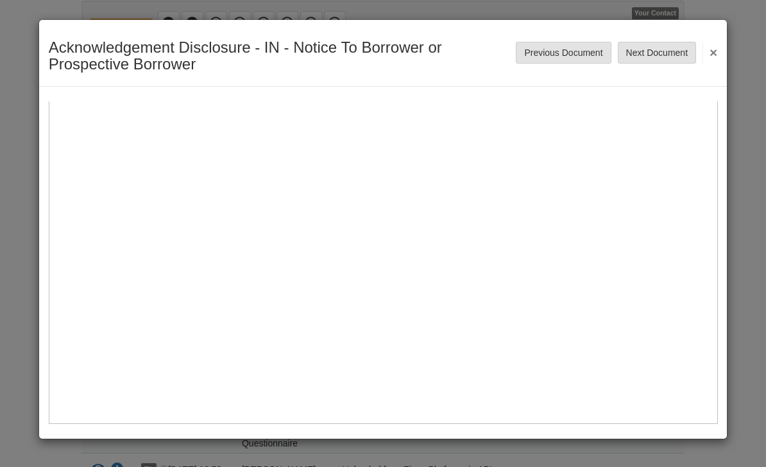
scroll to position [560, 0]
click at [667, 56] on button "Next Document" at bounding box center [657, 53] width 78 height 22
click at [716, 50] on button "×" at bounding box center [710, 51] width 15 height 23
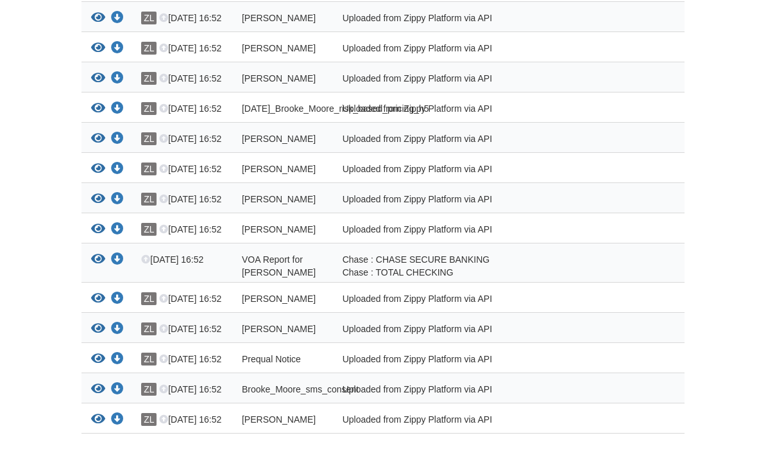
scroll to position [796, 0]
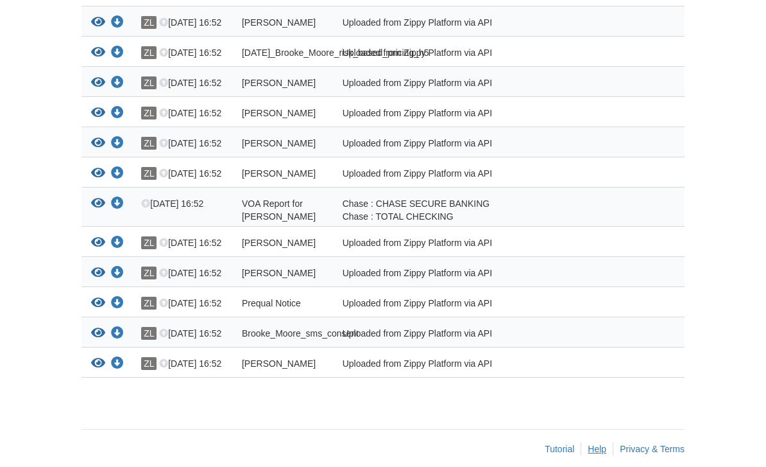
click at [596, 454] on link "Help" at bounding box center [597, 448] width 19 height 10
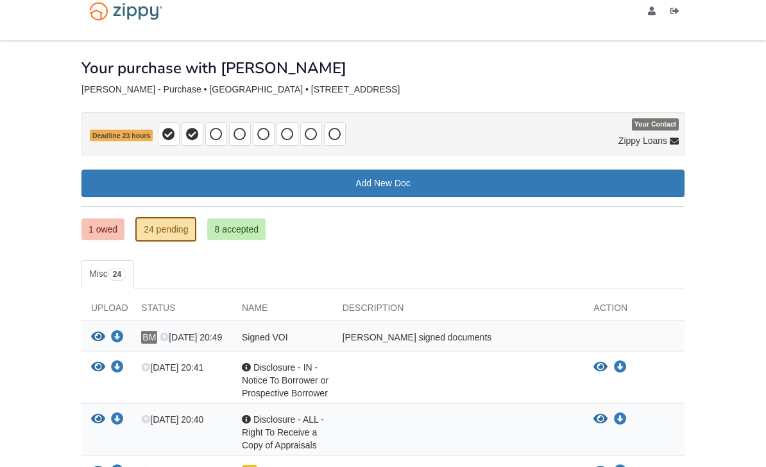
scroll to position [0, 0]
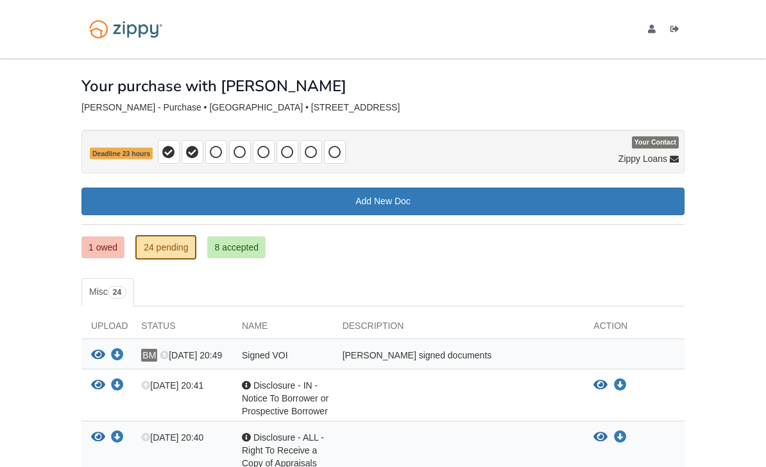
click at [248, 255] on link "8 accepted" at bounding box center [236, 247] width 58 height 22
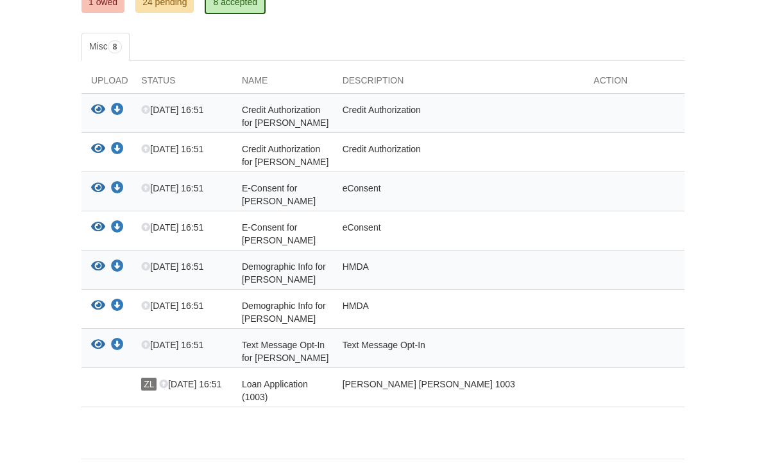
scroll to position [246, 0]
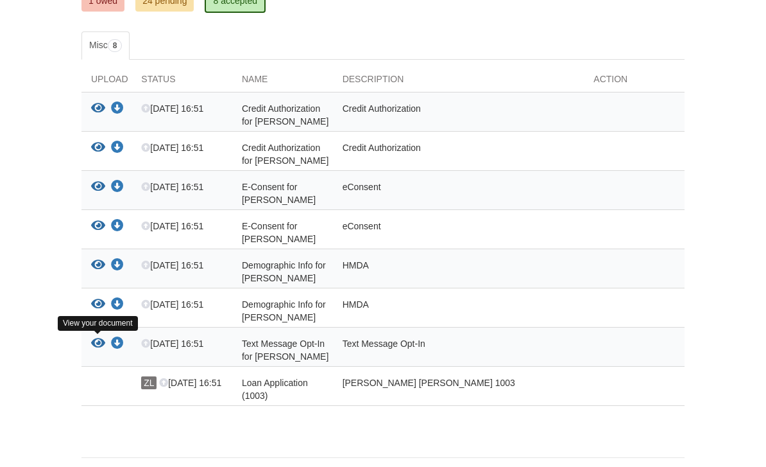
click at [98, 343] on icon "View Text Message Opt-In for Brooke Moore" at bounding box center [98, 343] width 14 height 13
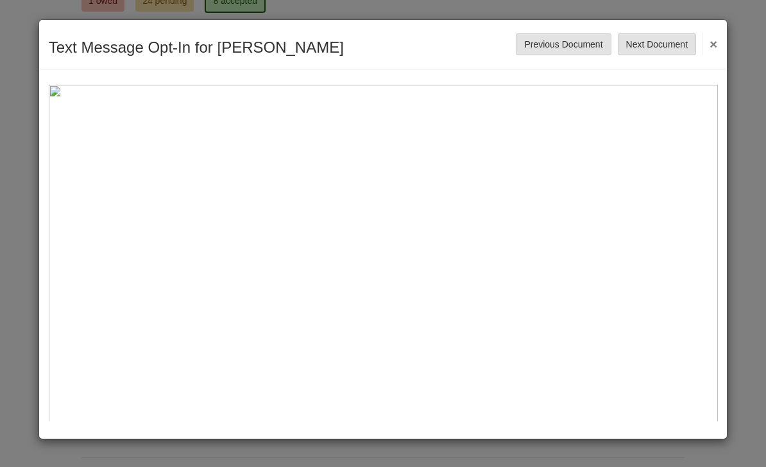
scroll to position [0, 0]
click at [626, 51] on button "Next Document" at bounding box center [657, 44] width 78 height 22
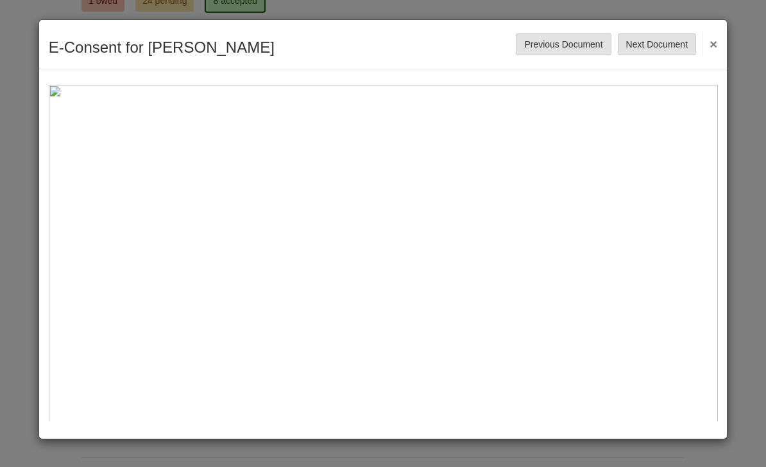
click at [626, 51] on button "Next Document" at bounding box center [657, 44] width 78 height 22
click at [650, 43] on button "Next Document" at bounding box center [657, 44] width 78 height 22
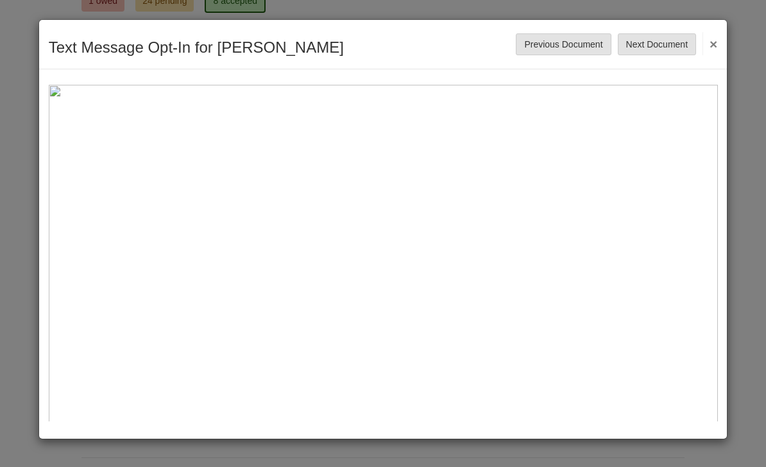
click at [650, 43] on button "Next Document" at bounding box center [657, 44] width 78 height 22
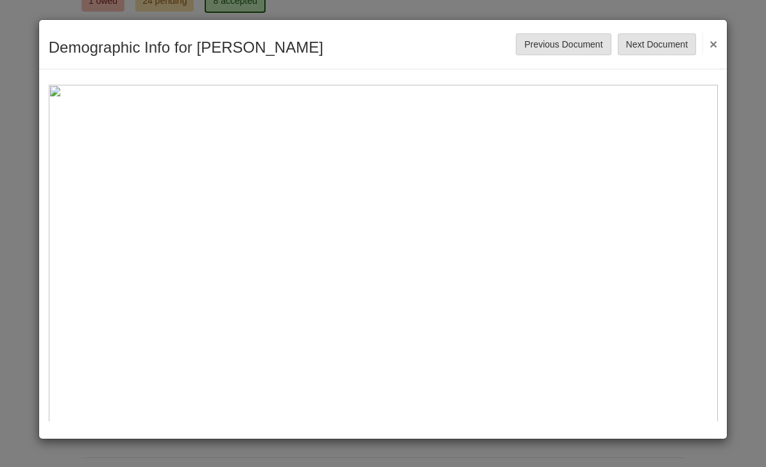
click at [712, 49] on button "×" at bounding box center [710, 43] width 15 height 23
